Goal: Navigation & Orientation: Find specific page/section

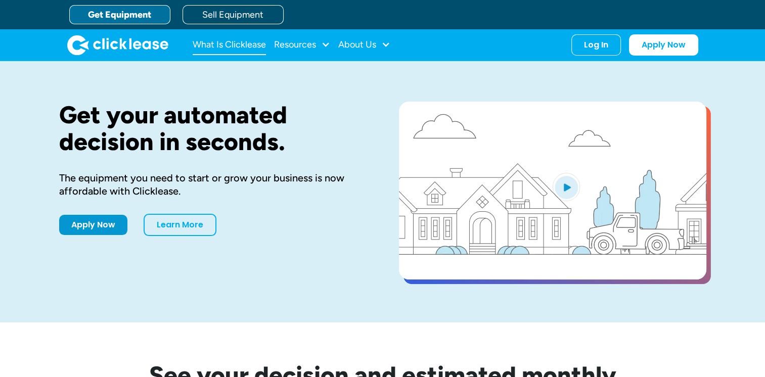
click at [218, 45] on link "What Is Clicklease" at bounding box center [229, 45] width 73 height 20
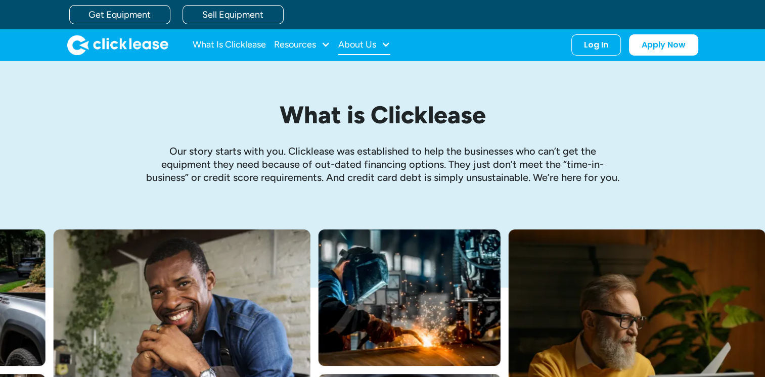
click at [349, 44] on div "About Us" at bounding box center [357, 44] width 38 height 0
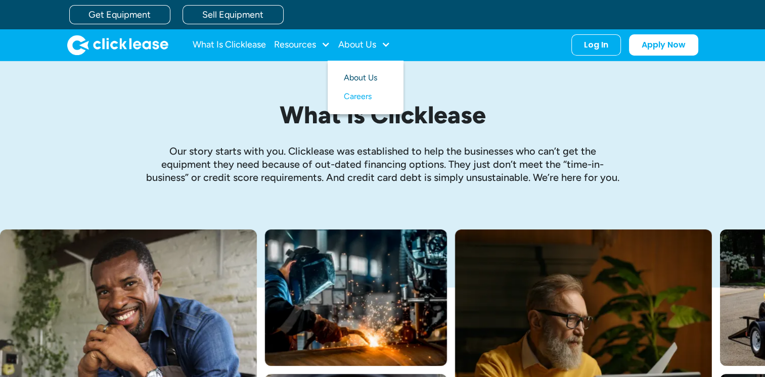
click at [356, 78] on link "About Us" at bounding box center [365, 78] width 43 height 19
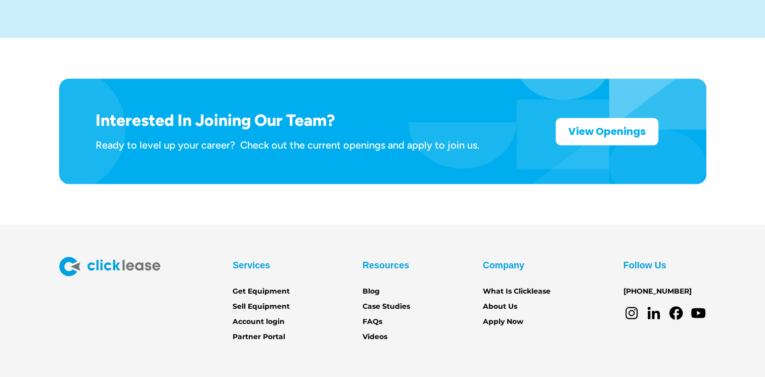
scroll to position [1654, 0]
